Goal: Find specific page/section: Find specific page/section

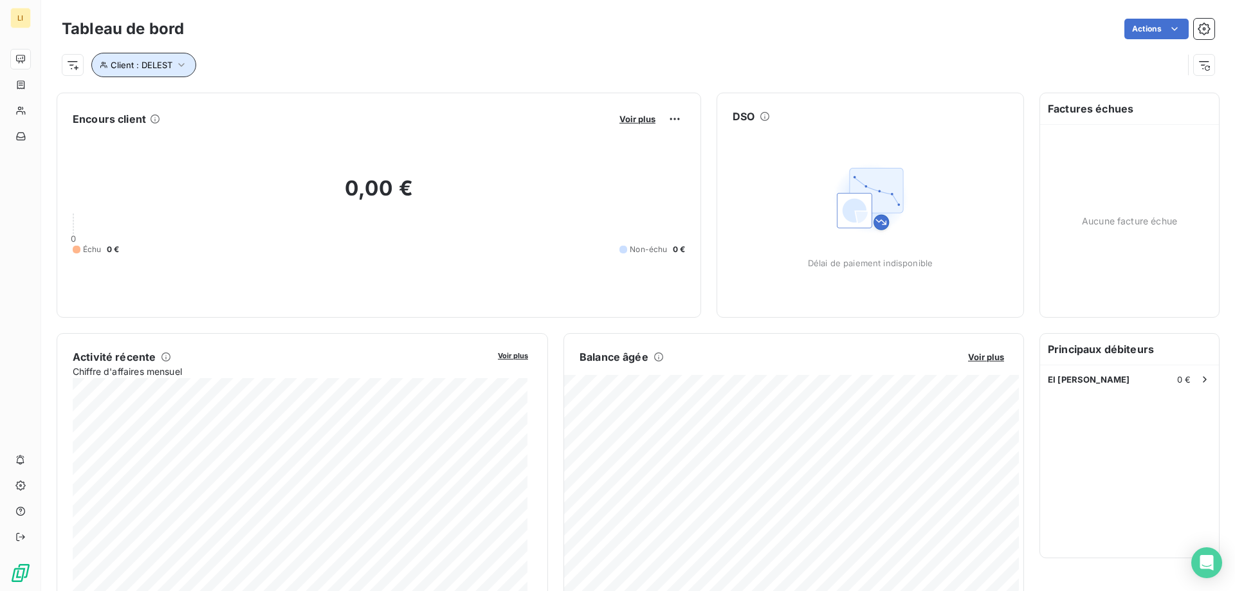
click at [185, 69] on icon "button" at bounding box center [181, 65] width 13 height 13
drag, startPoint x: 342, startPoint y: 94, endPoint x: 286, endPoint y: 94, distance: 55.3
click at [286, 94] on div "Client Contient like DELEST" at bounding box center [275, 98] width 352 height 27
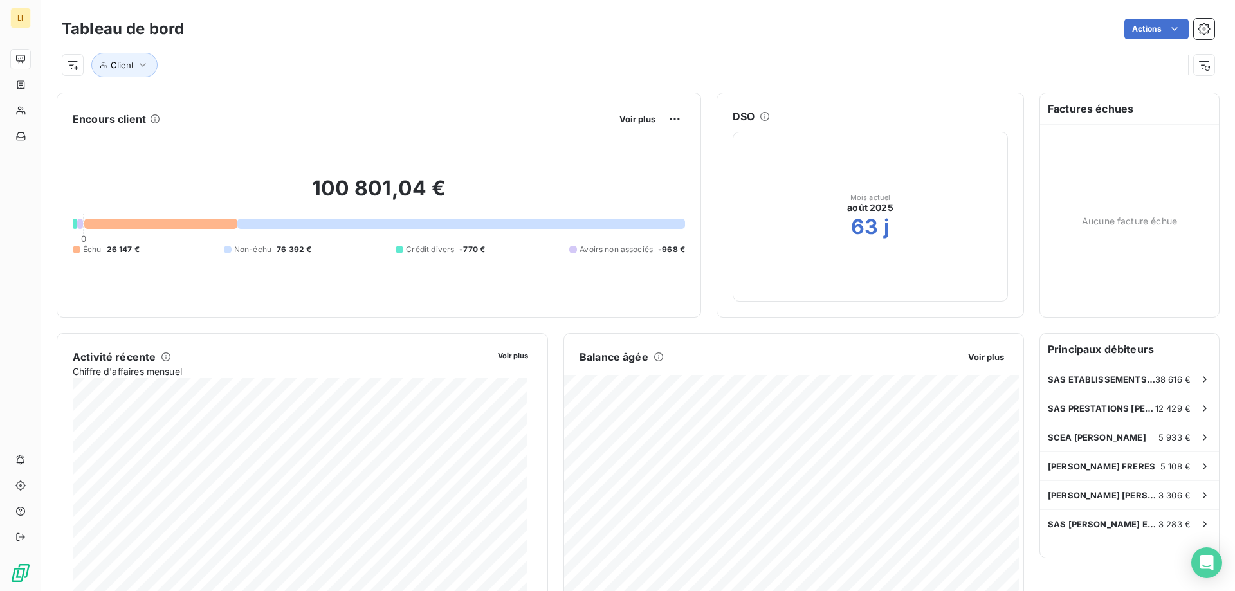
click at [581, 64] on div "Client" at bounding box center [622, 65] width 1121 height 24
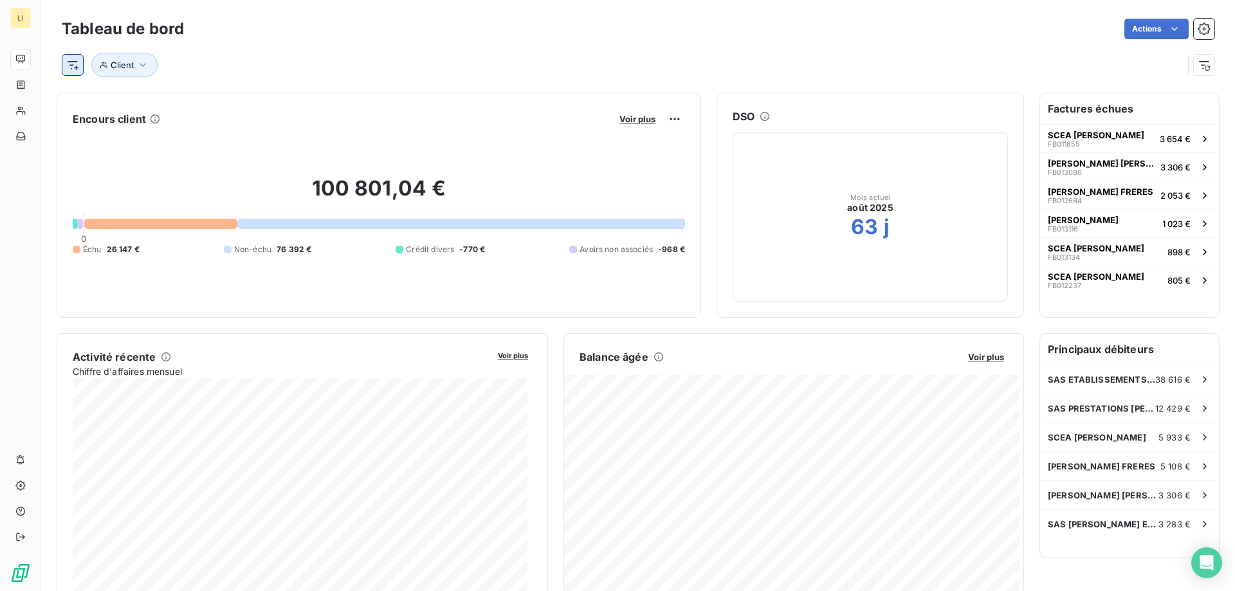
click at [78, 71] on html "LI Tableau de bord Actions Client Encours client Voir plus 100 801,04 € 0 Échu …" at bounding box center [617, 295] width 1235 height 591
type input "[PERSON_NAME]"
click at [297, 52] on html "LI Tableau de bord Actions Client Encours client Voir plus 100 801,04 € 0 Échu …" at bounding box center [617, 295] width 1235 height 591
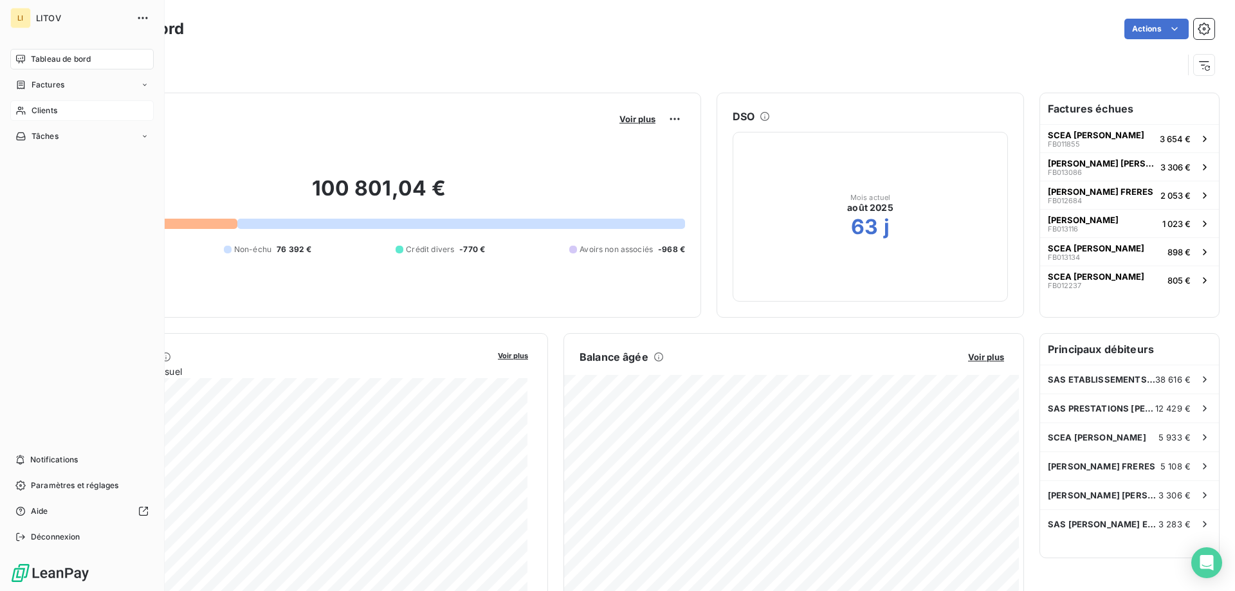
click at [46, 117] on div "Clients" at bounding box center [81, 110] width 143 height 21
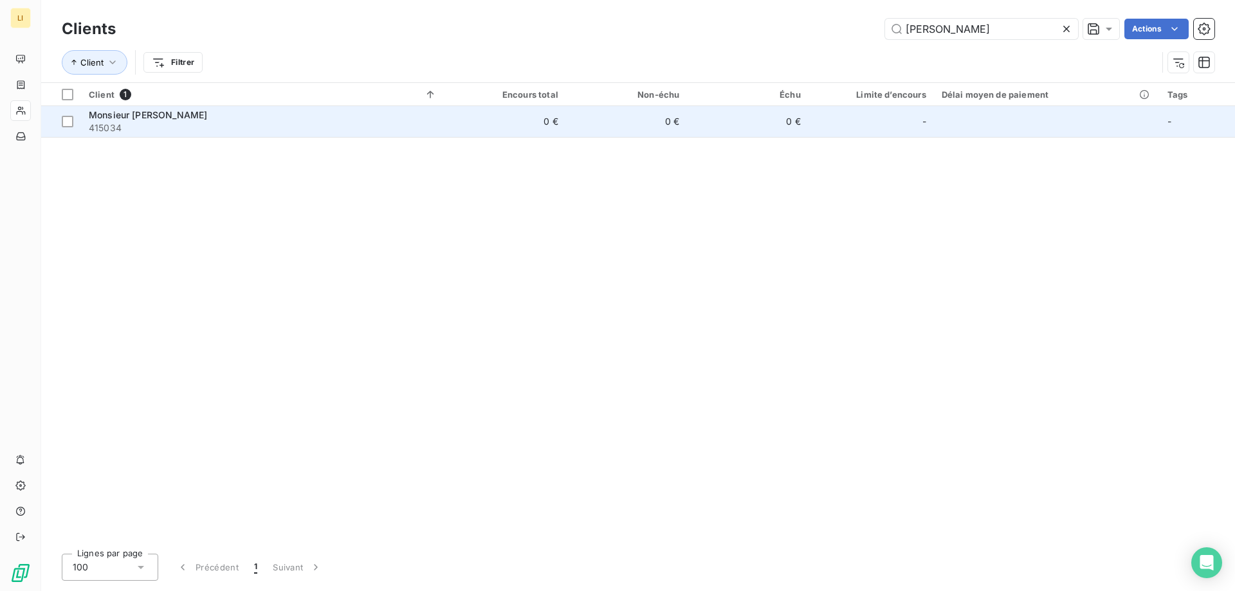
type input "[PERSON_NAME]"
click at [354, 109] on div "Monsieur [PERSON_NAME]" at bounding box center [263, 115] width 348 height 13
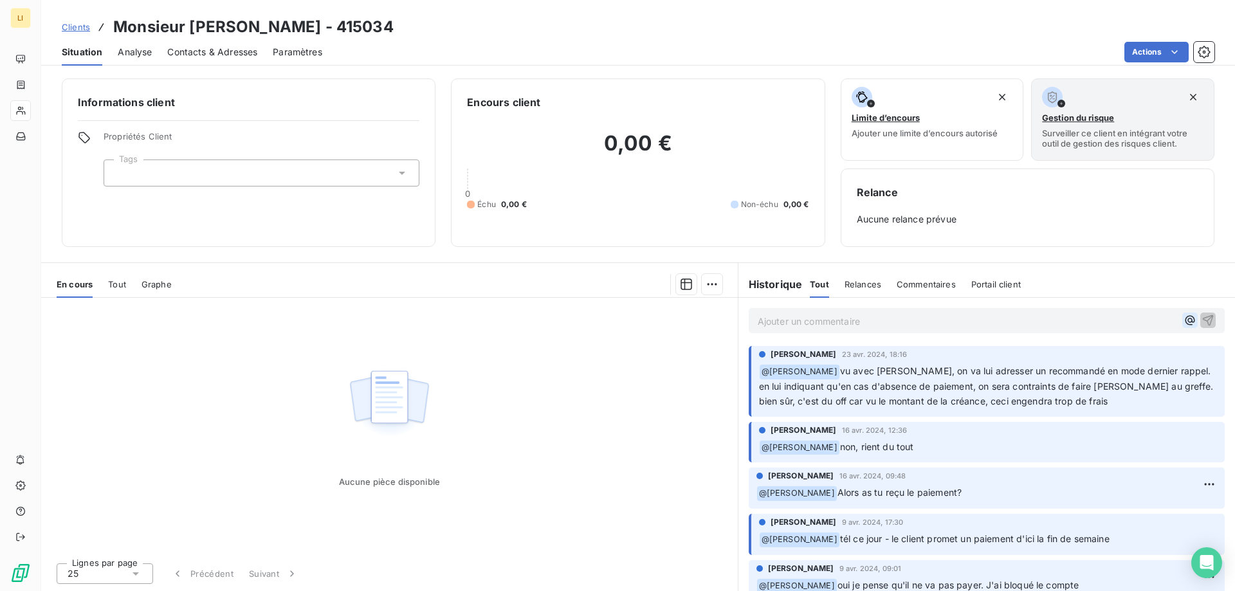
click at [1184, 318] on icon "button" at bounding box center [1190, 320] width 13 height 13
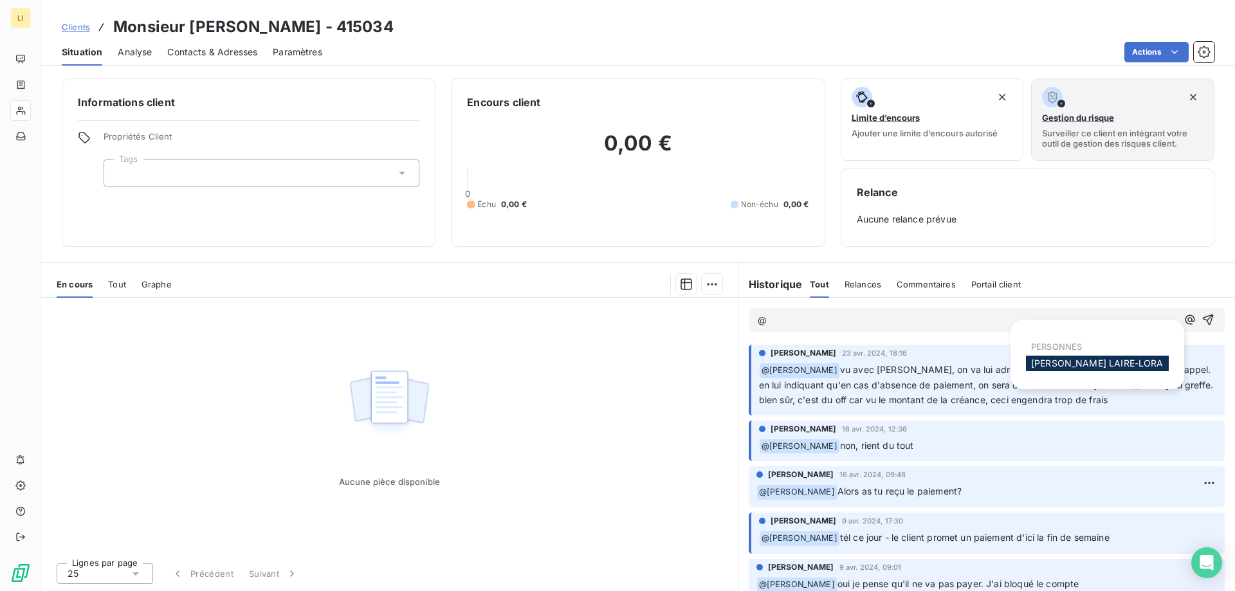
click at [1072, 361] on span "[PERSON_NAME]" at bounding box center [1097, 363] width 133 height 11
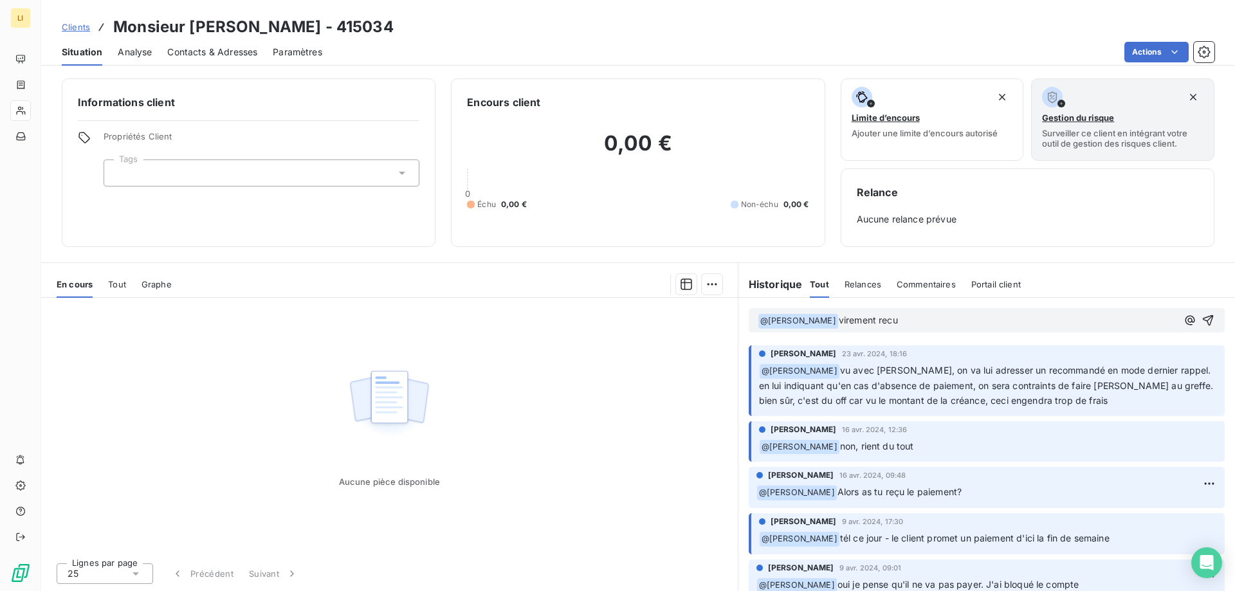
click at [1074, 282] on div "Historique Tout Relances Commentaires Portail client Tout Relances Commentaires…" at bounding box center [986, 284] width 497 height 27
click at [1203, 320] on icon "button" at bounding box center [1208, 320] width 13 height 13
